Goal: Task Accomplishment & Management: Use online tool/utility

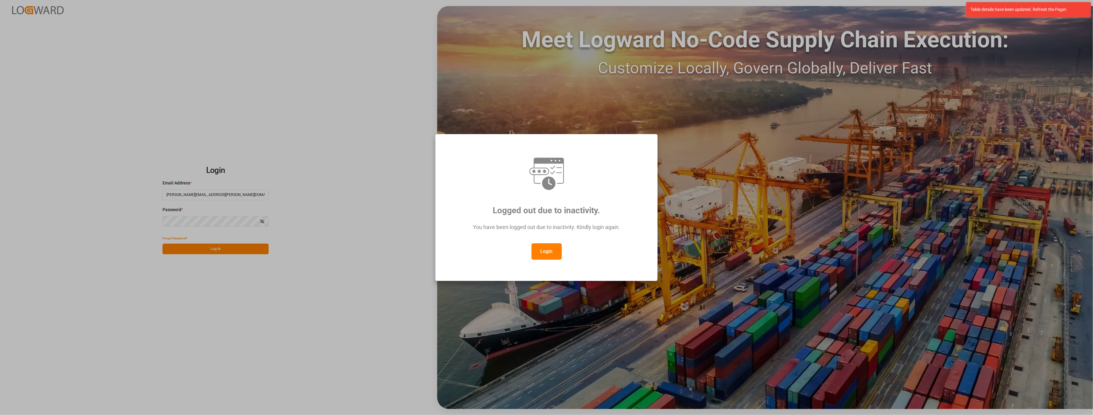
click at [545, 248] on button "Login" at bounding box center [546, 251] width 30 height 16
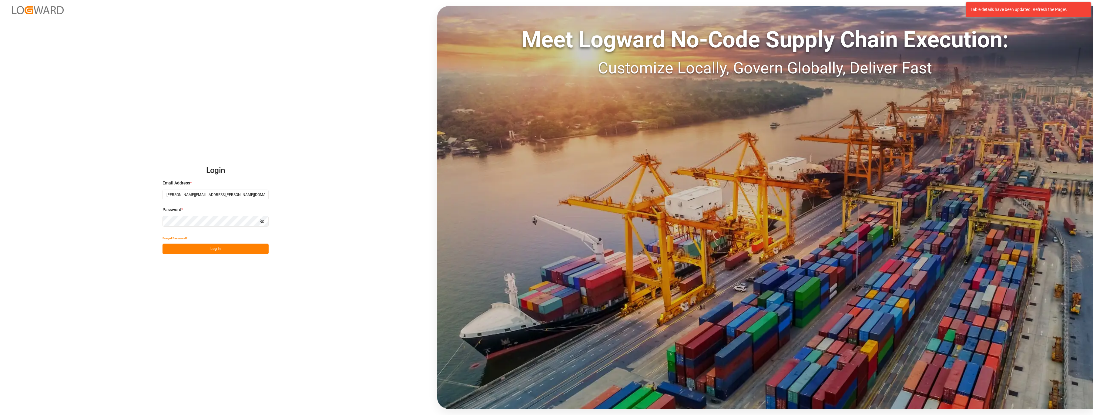
click at [190, 246] on button "Log In" at bounding box center [215, 248] width 106 height 11
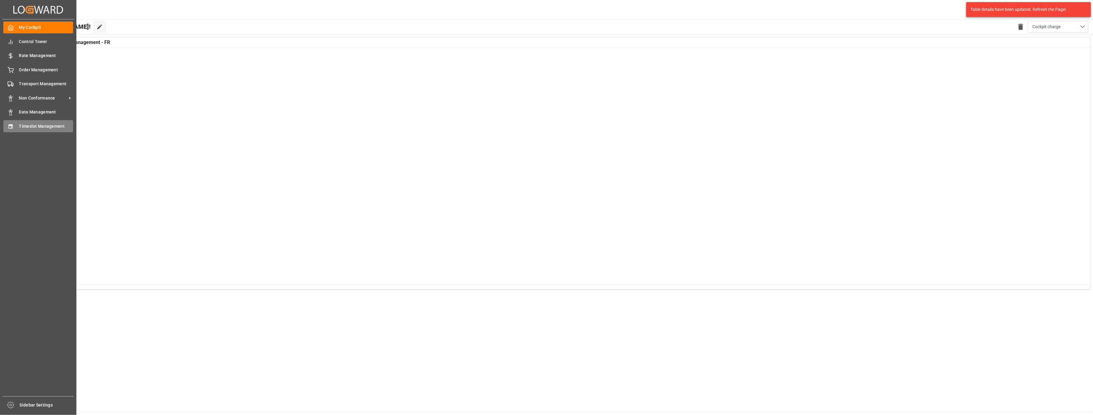
click at [11, 130] on div "Timeslot Management Timeslot Management" at bounding box center [38, 126] width 70 height 12
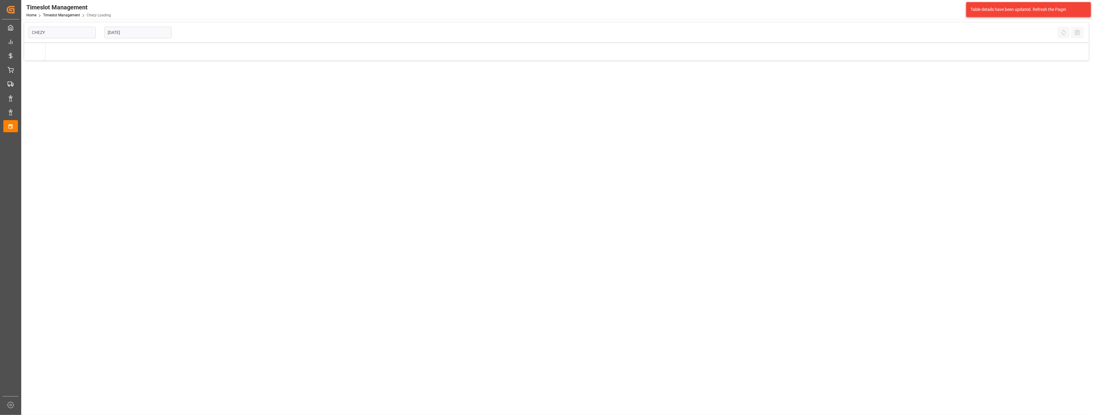
type input "Chezy Loading"
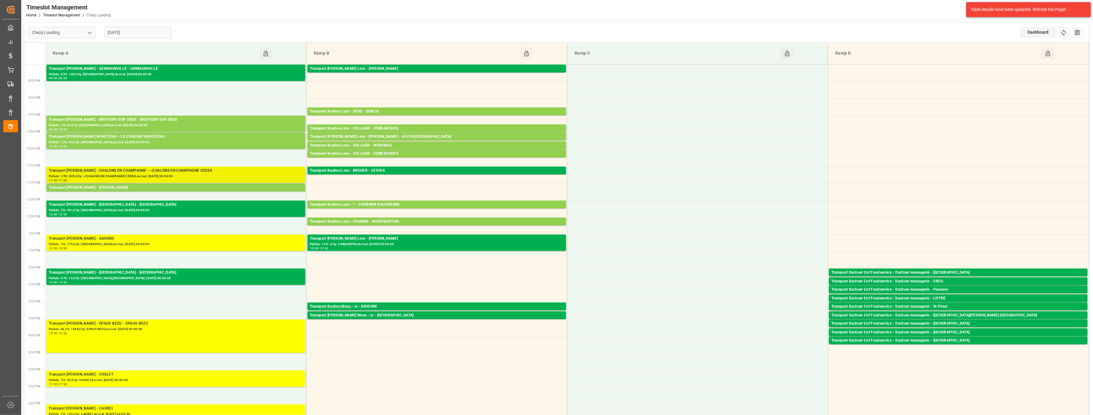
click at [151, 175] on div "Pallets: 1,TU: 905,City: ~CHALONS EN CHAMPAGNE CEDEX,Arrival: [DATE] 00:00:00" at bounding box center [176, 176] width 254 height 5
click at [261, 174] on div "Pallets: 1,TU: 905,City: ~CHALONS EN CHAMPAGNE CEDEX,Arrival: [DATE] 00:00:00" at bounding box center [176, 176] width 254 height 5
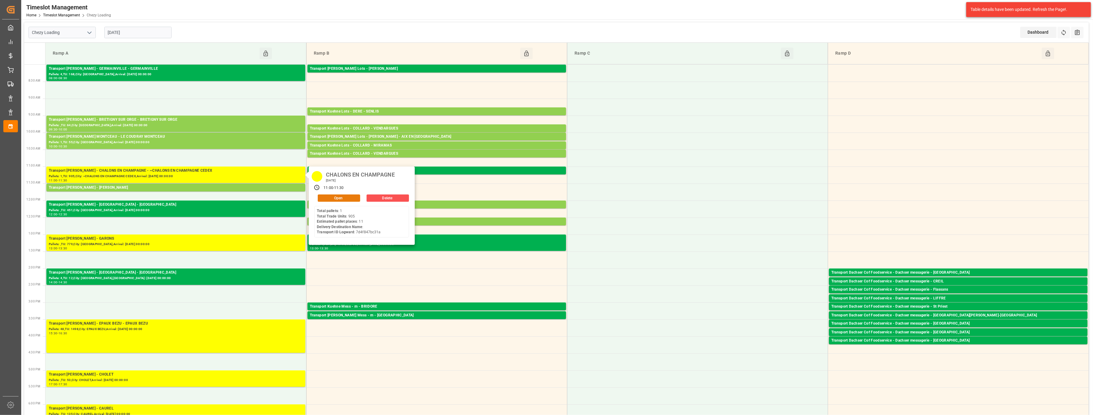
click at [339, 199] on button "Open" at bounding box center [339, 197] width 42 height 7
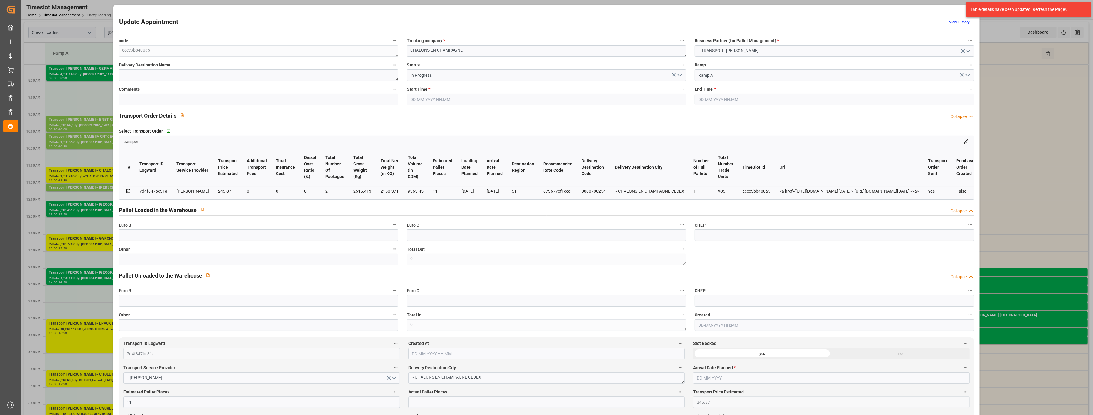
type input "[DATE] 11:00"
type input "[DATE] 11:30"
type input "[DATE] 12:09"
type input "[DATE] 11:37"
type input "[DATE]"
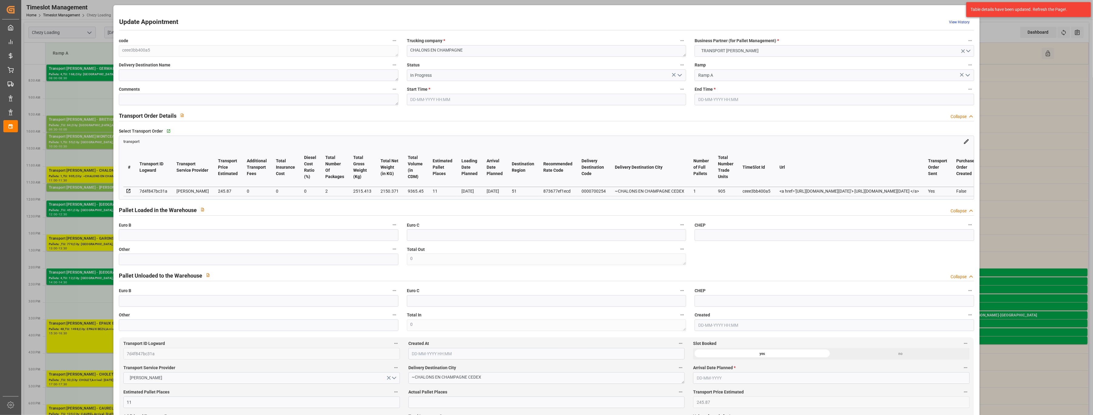
type input "[DATE]"
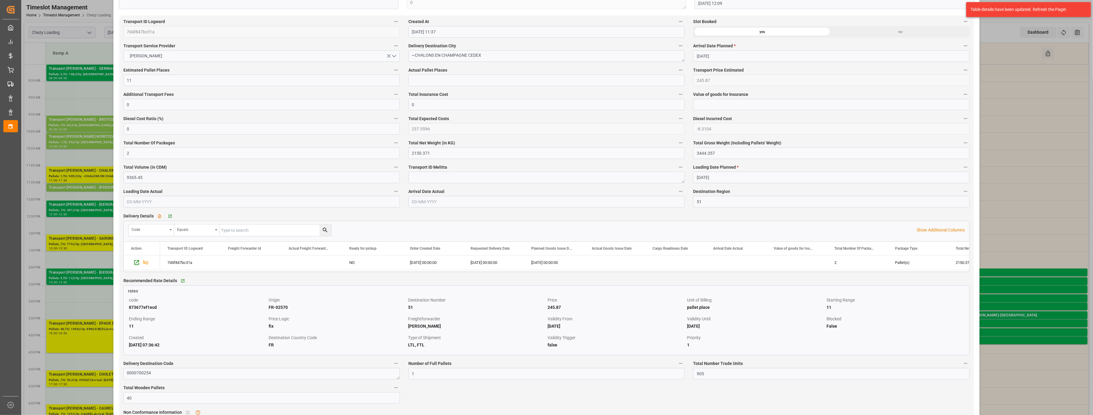
scroll to position [323, 0]
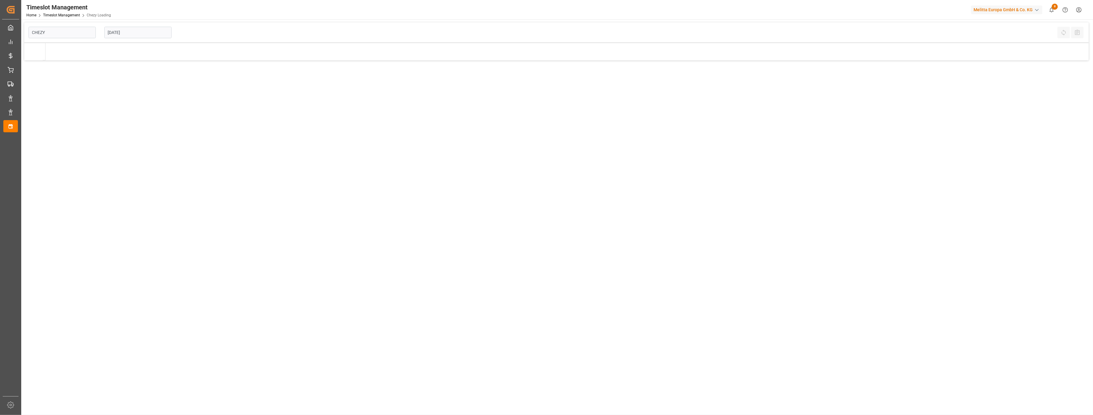
type input "Chezy Loading"
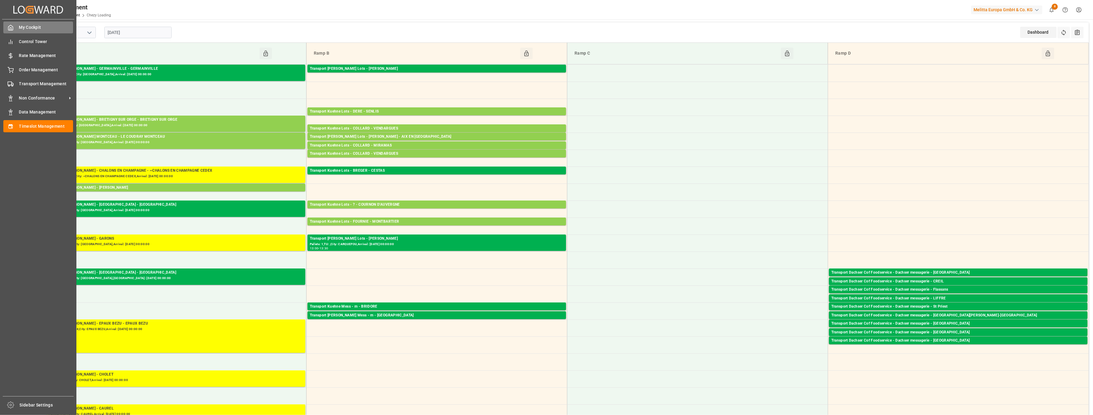
click at [12, 24] on div "My Cockpit My Cockpit" at bounding box center [38, 28] width 70 height 12
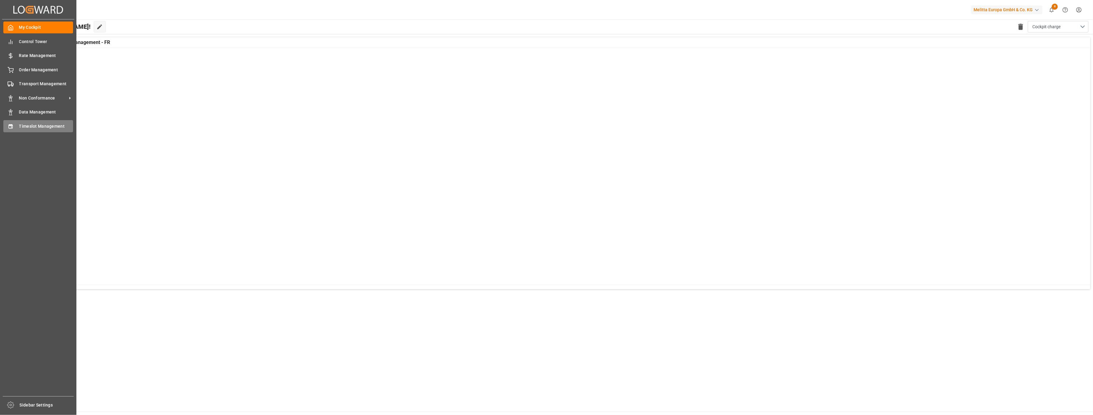
click at [17, 122] on div "Timeslot Management Timeslot Management" at bounding box center [38, 126] width 70 height 12
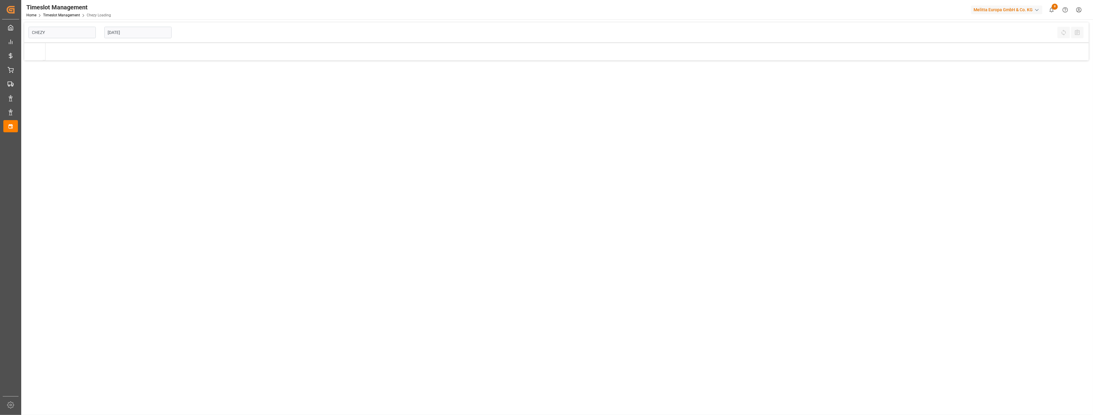
type input "Chezy Loading"
